Goal: Task Accomplishment & Management: Manage account settings

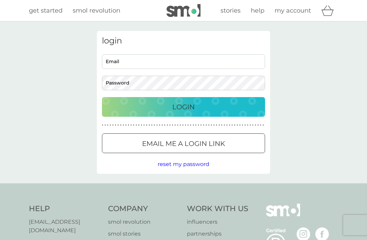
click at [245, 60] on input "Email" at bounding box center [183, 61] width 163 height 15
click at [228, 63] on input "Email" at bounding box center [183, 61] width 163 height 15
type input "[EMAIL_ADDRESS][DOMAIN_NAME]"
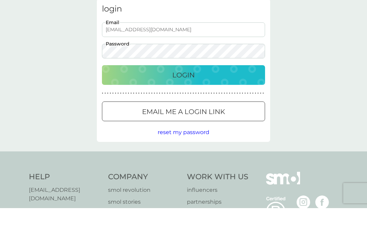
click at [223, 102] on div "Login" at bounding box center [184, 107] width 150 height 11
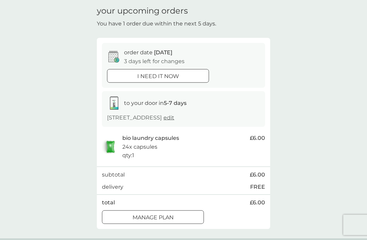
scroll to position [25, 0]
click at [185, 218] on div "Manage plan" at bounding box center [152, 217] width 101 height 9
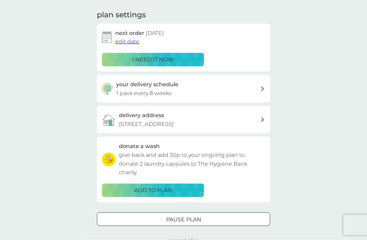
scroll to position [92, 0]
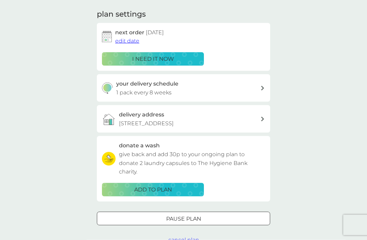
click at [191, 239] on span "cancel plan" at bounding box center [183, 240] width 31 height 6
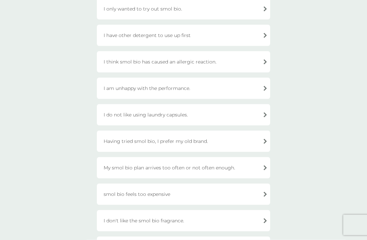
scroll to position [110, 0]
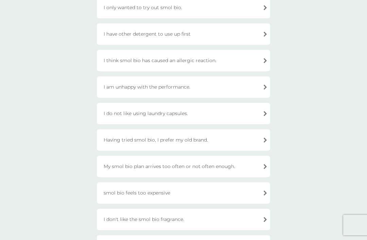
click at [260, 84] on div "I am unhappy with the performance." at bounding box center [183, 86] width 173 height 21
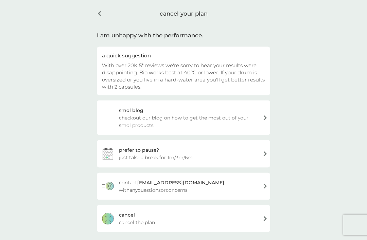
scroll to position [28, 0]
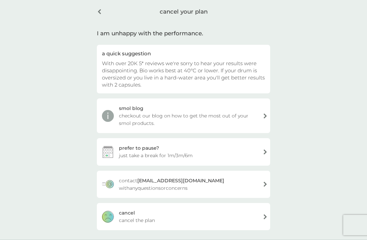
click at [259, 216] on div "[PERSON_NAME] the plan" at bounding box center [183, 216] width 173 height 27
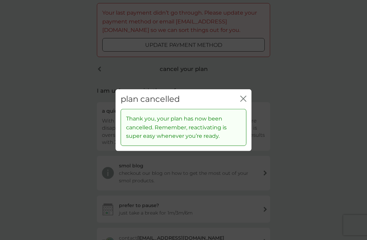
click at [241, 102] on icon "close" at bounding box center [243, 99] width 6 height 6
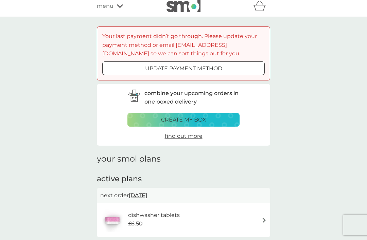
scroll to position [5, 0]
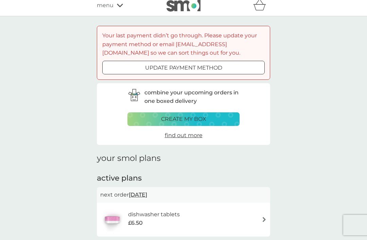
click at [227, 69] on div "update payment method" at bounding box center [184, 68] width 162 height 9
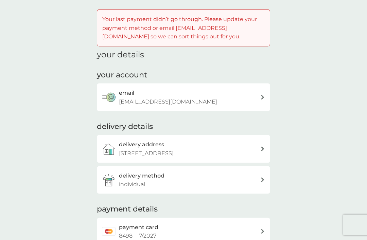
scroll to position [48, 0]
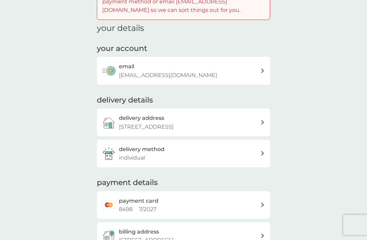
click at [251, 205] on div "payment card 8498 7 / 2027" at bounding box center [189, 205] width 141 height 17
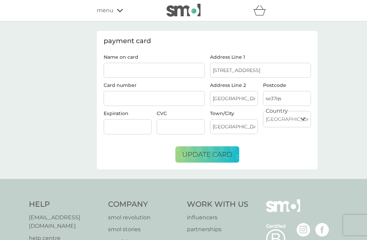
click at [194, 67] on input "Name on card" at bounding box center [154, 70] width 101 height 15
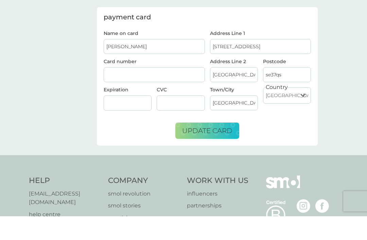
scroll to position [24, 0]
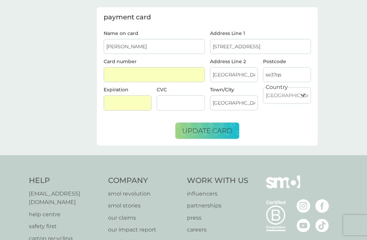
click at [177, 108] on div at bounding box center [181, 103] width 48 height 15
click at [225, 138] on button "update card" at bounding box center [207, 131] width 64 height 16
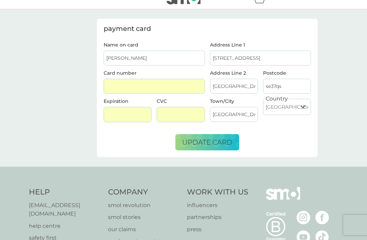
scroll to position [13, 0]
click at [169, 61] on input "[PERSON_NAME]" at bounding box center [154, 57] width 101 height 15
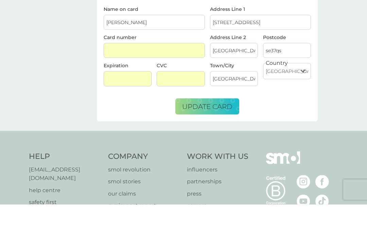
type input "[PERSON_NAME]"
click at [225, 134] on button "update card" at bounding box center [207, 142] width 64 height 16
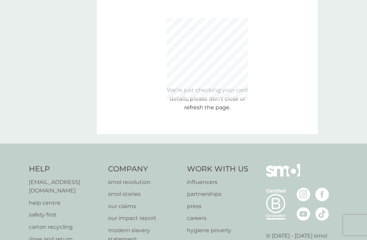
scroll to position [0, 0]
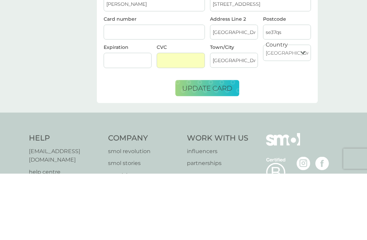
click at [182, 119] on div at bounding box center [181, 126] width 48 height 15
click at [219, 151] on span "update card" at bounding box center [207, 155] width 50 height 8
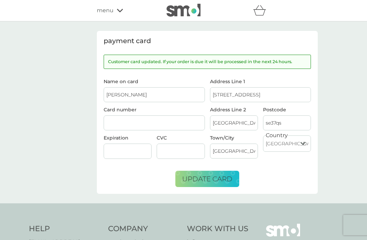
click at [118, 8] on div "menu" at bounding box center [126, 10] width 58 height 9
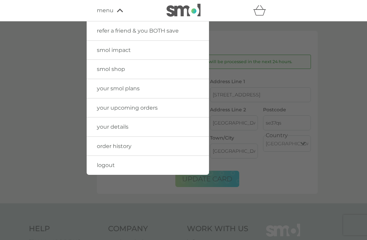
click at [131, 91] on span "your smol plans" at bounding box center [118, 88] width 43 height 6
